Goal: Task Accomplishment & Management: Use online tool/utility

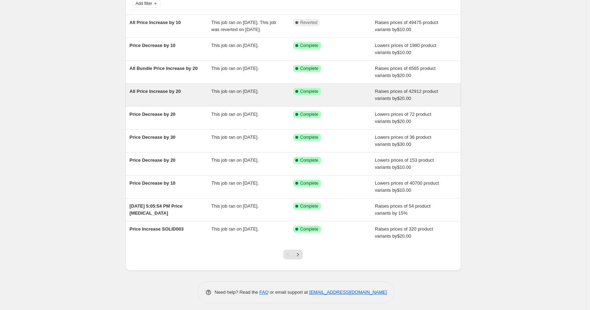
scroll to position [54, 0]
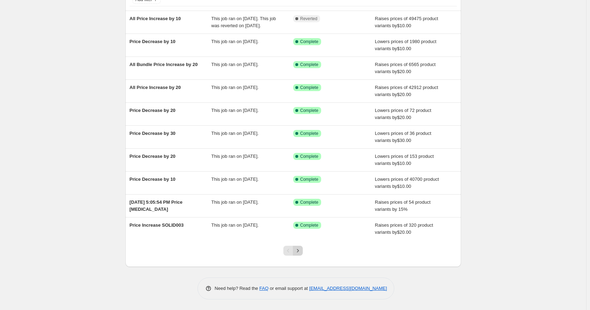
click at [301, 248] on icon "Next" at bounding box center [297, 250] width 7 height 7
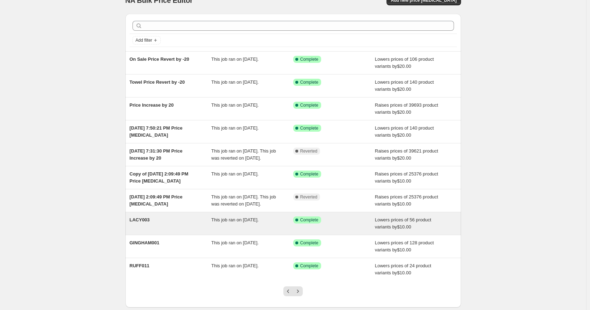
scroll to position [61, 0]
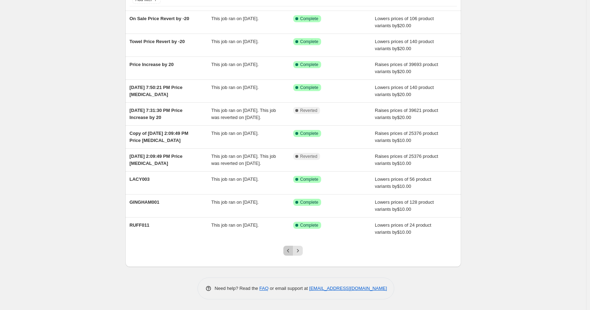
click at [289, 251] on icon "Previous" at bounding box center [288, 250] width 7 height 7
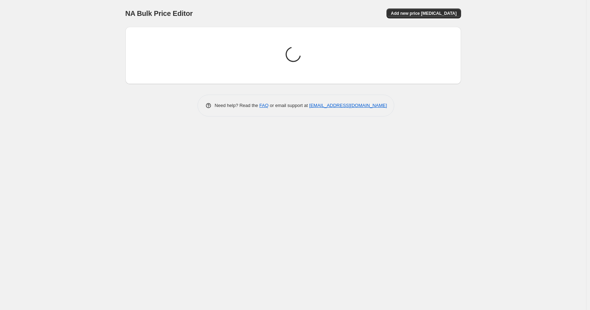
scroll to position [0, 0]
